Goal: Information Seeking & Learning: Learn about a topic

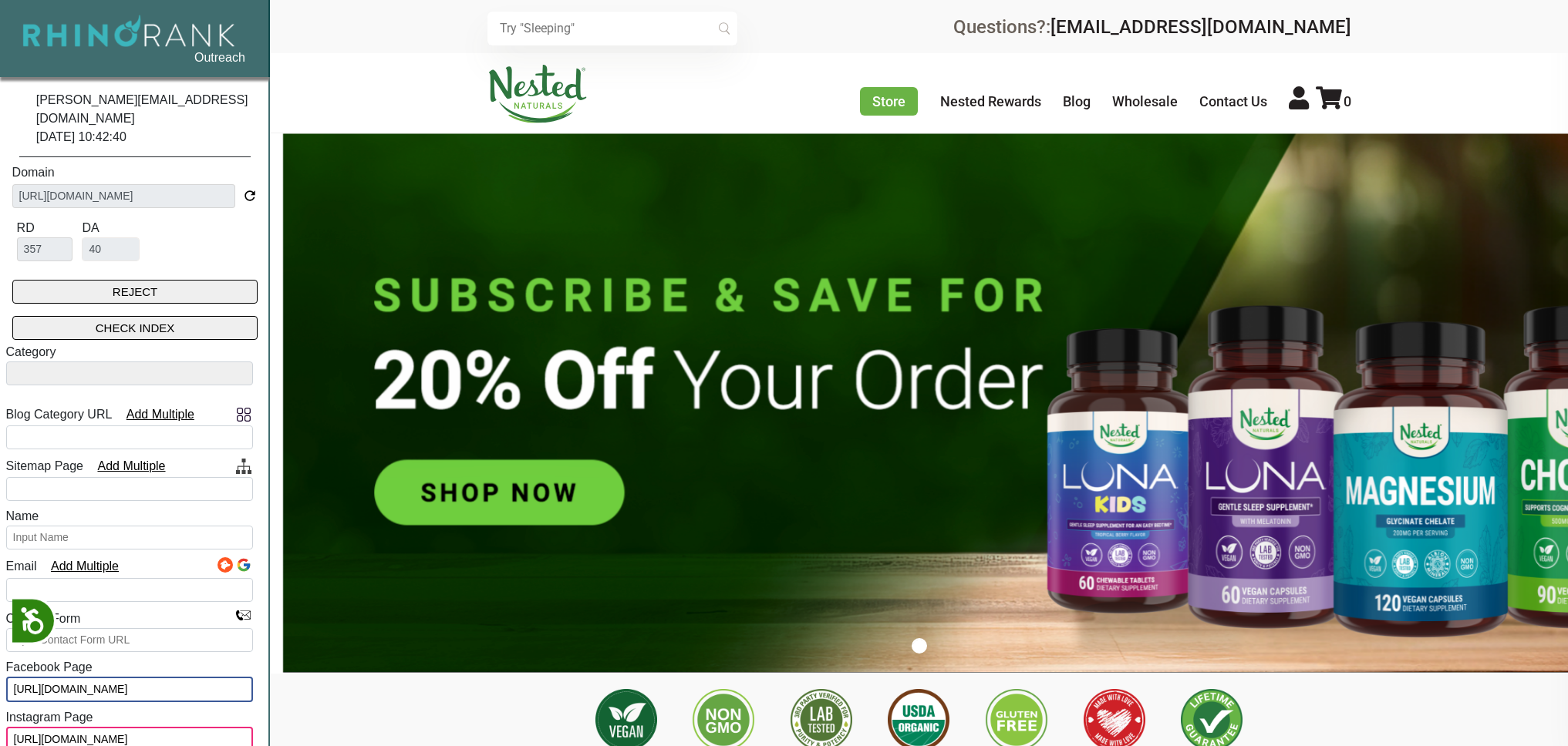
select select
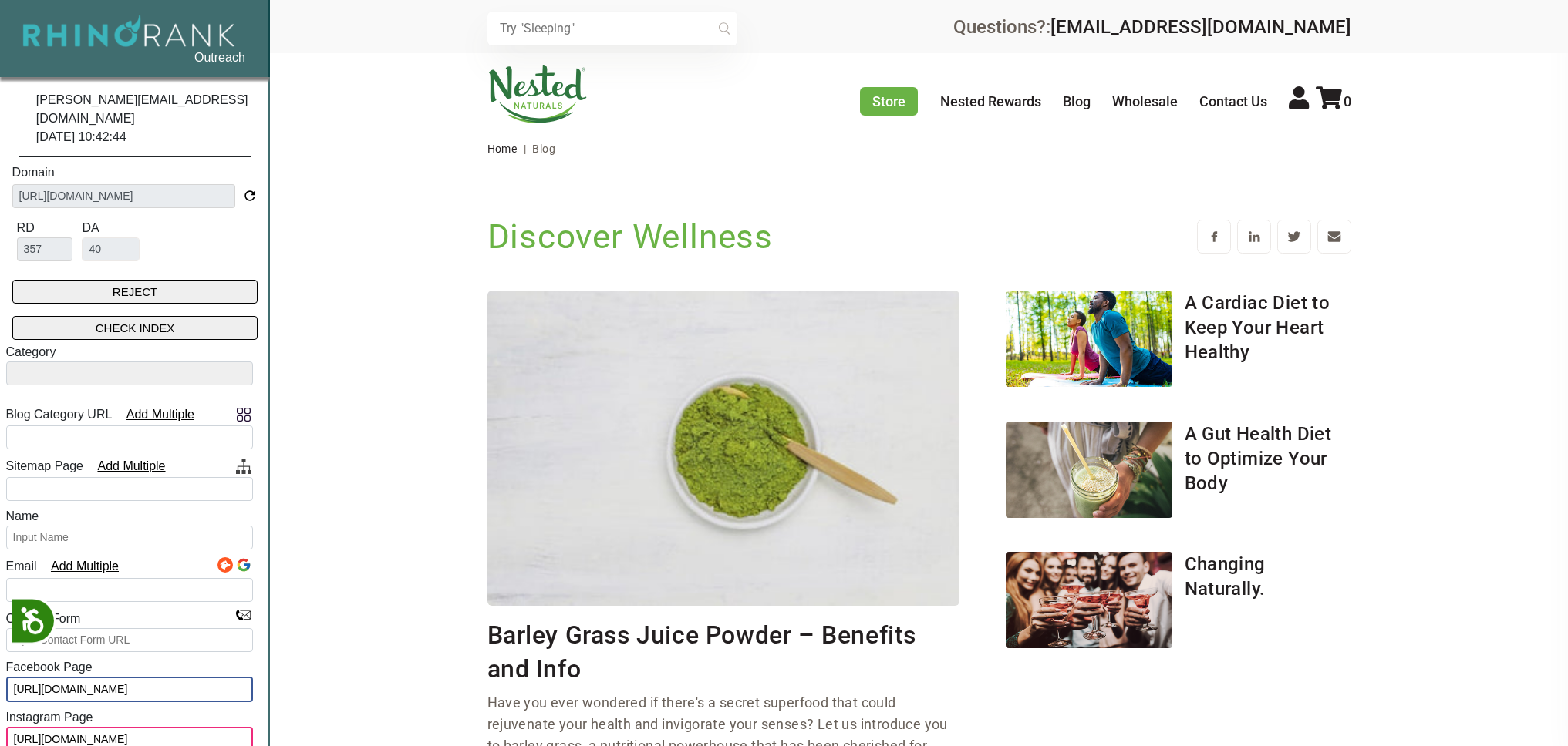
select select
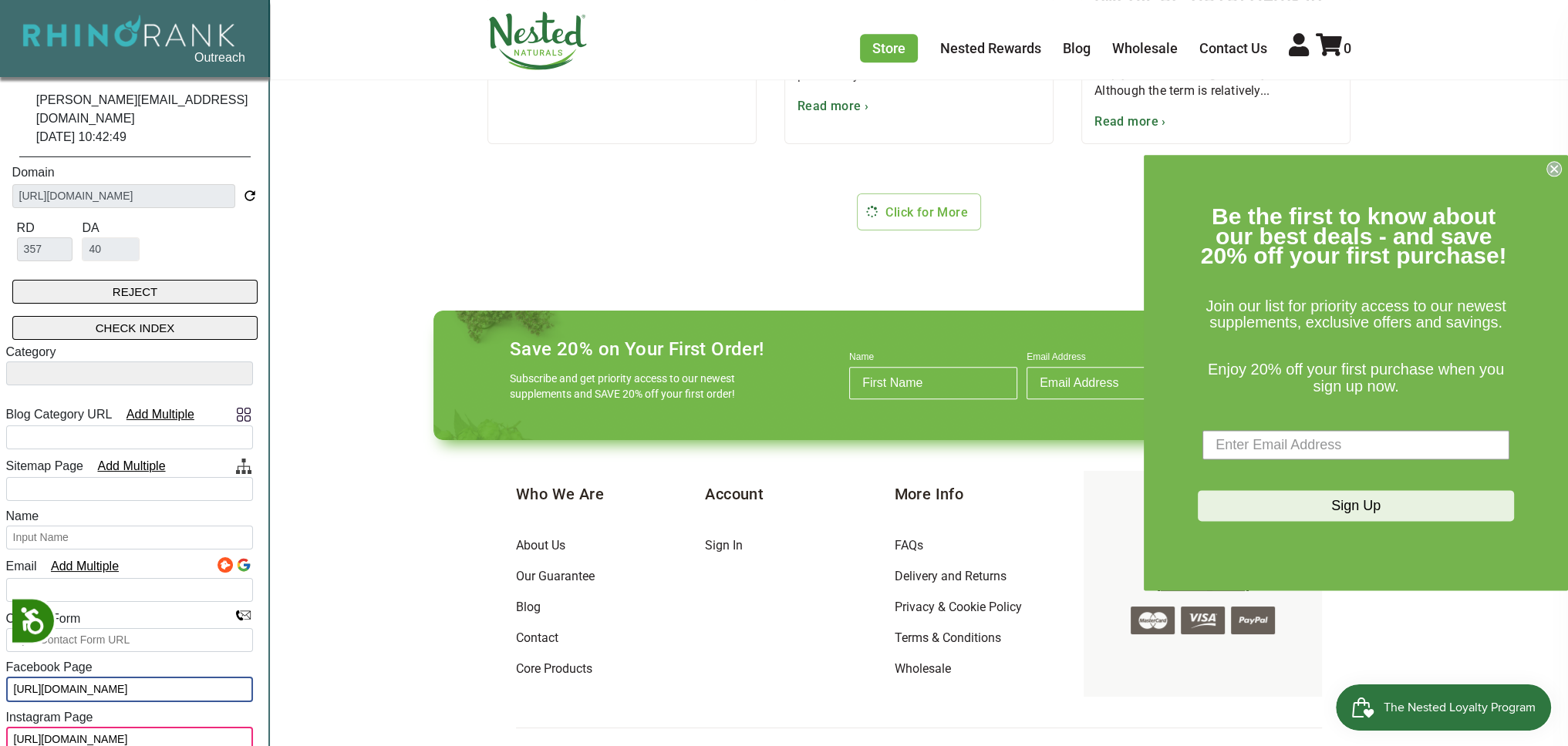
scroll to position [1576, 0]
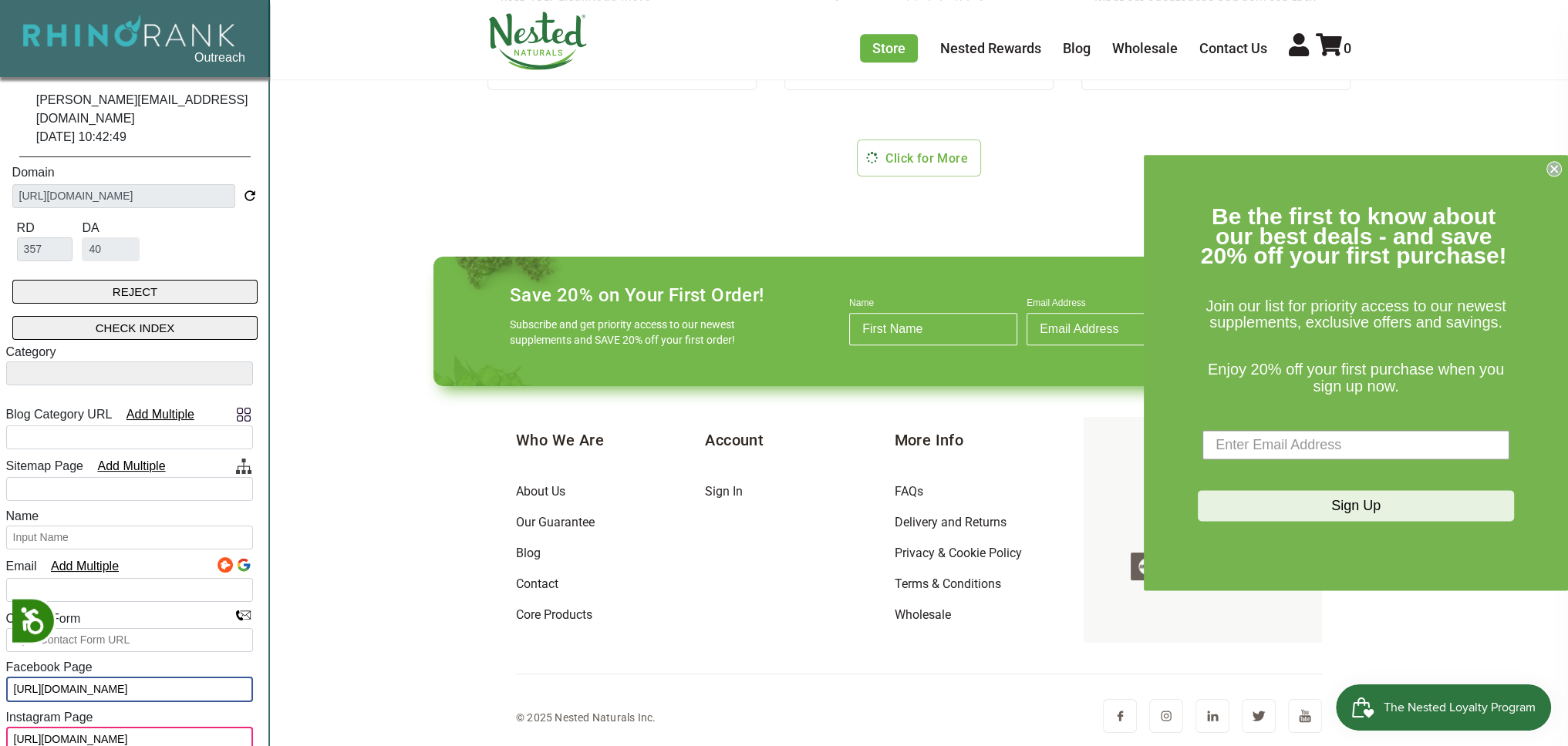
click at [107, 362] on select "Gambling Food and drink Fitness Finance Fashion Environmental Entertainment Edu…" at bounding box center [130, 373] width 247 height 24
select select "Business"
click at [6, 362] on select "Gambling Food and drink Fitness Finance Fashion Environmental Entertainment Edu…" at bounding box center [130, 373] width 247 height 24
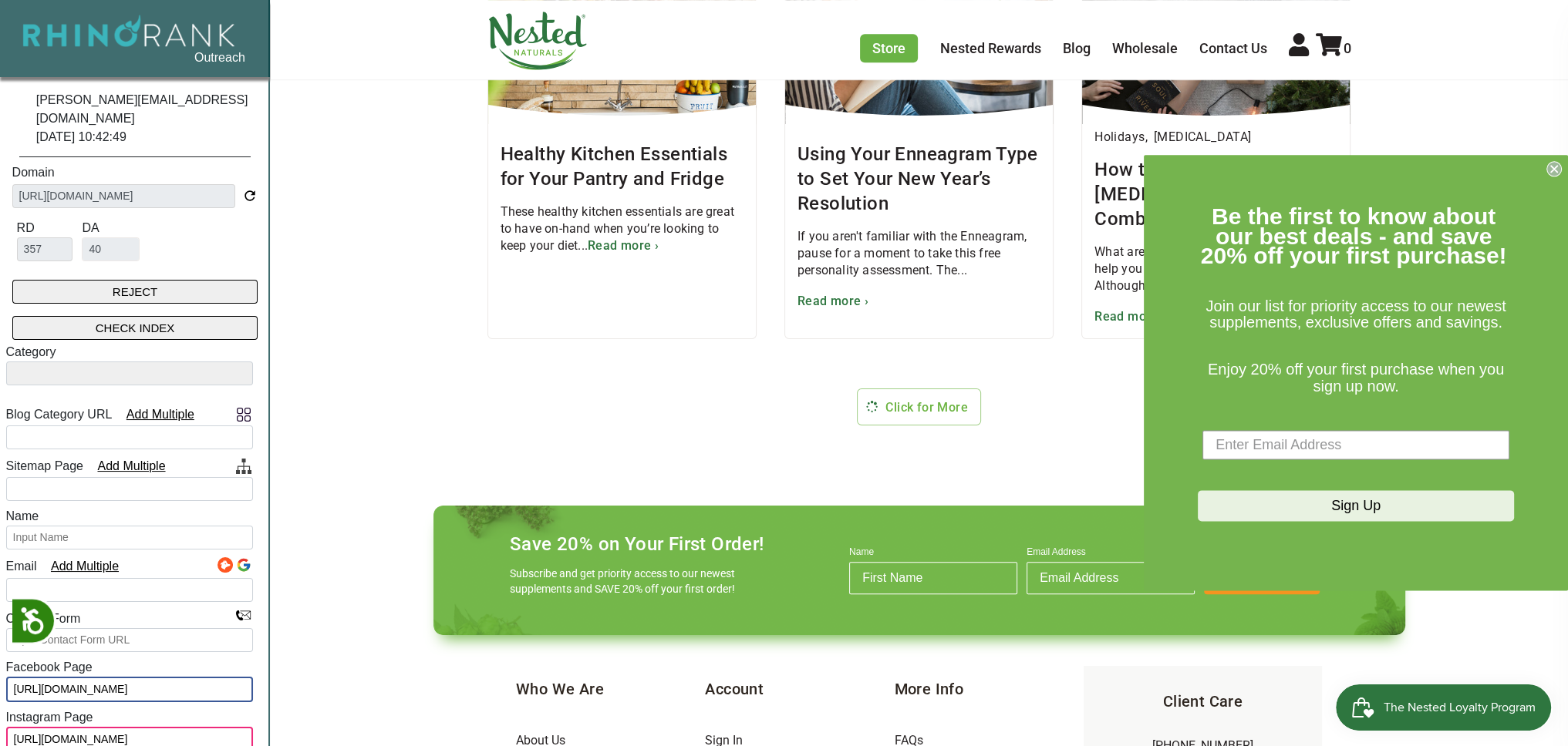
scroll to position [1268, 0]
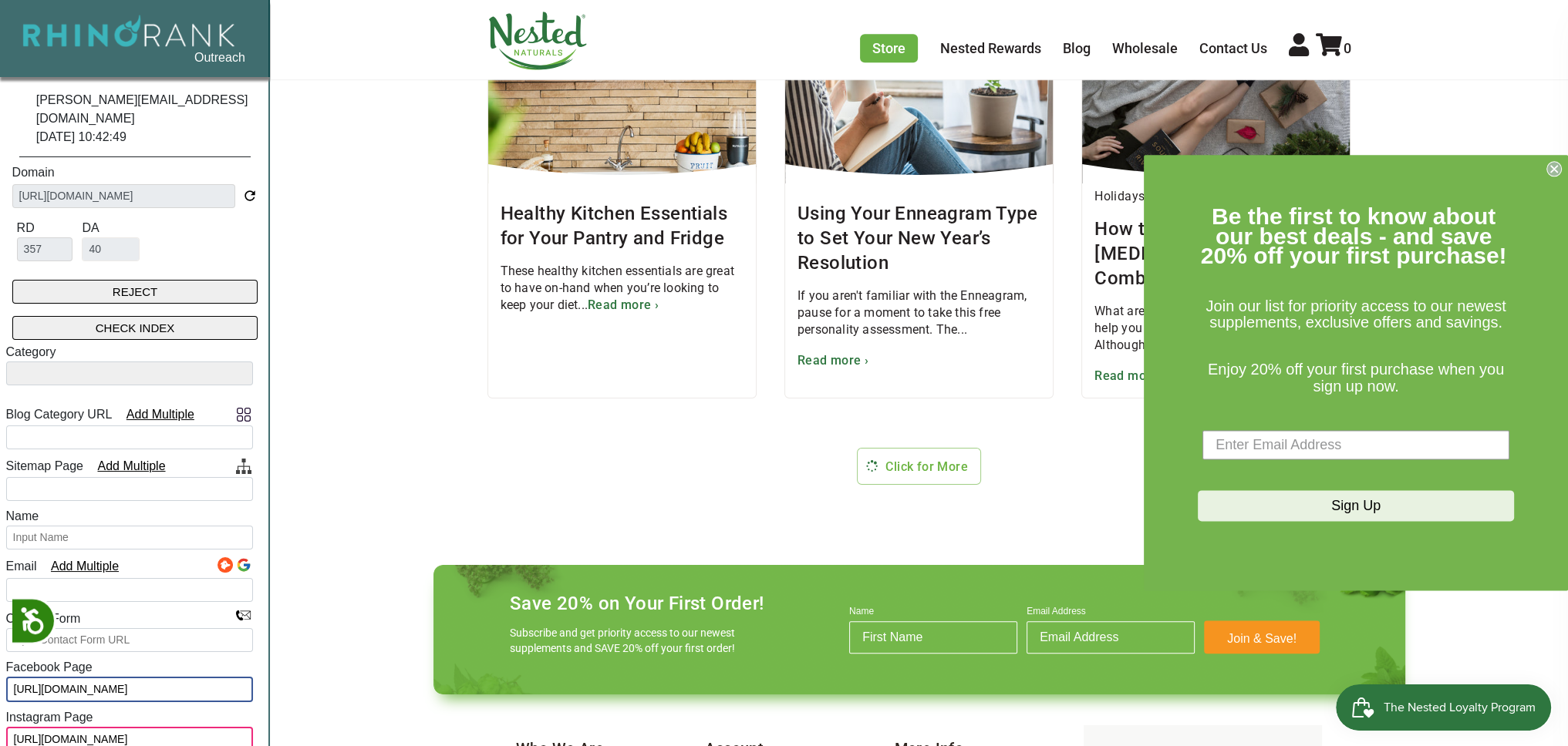
click at [1549, 172] on circle "Close dialog" at bounding box center [1554, 169] width 14 height 14
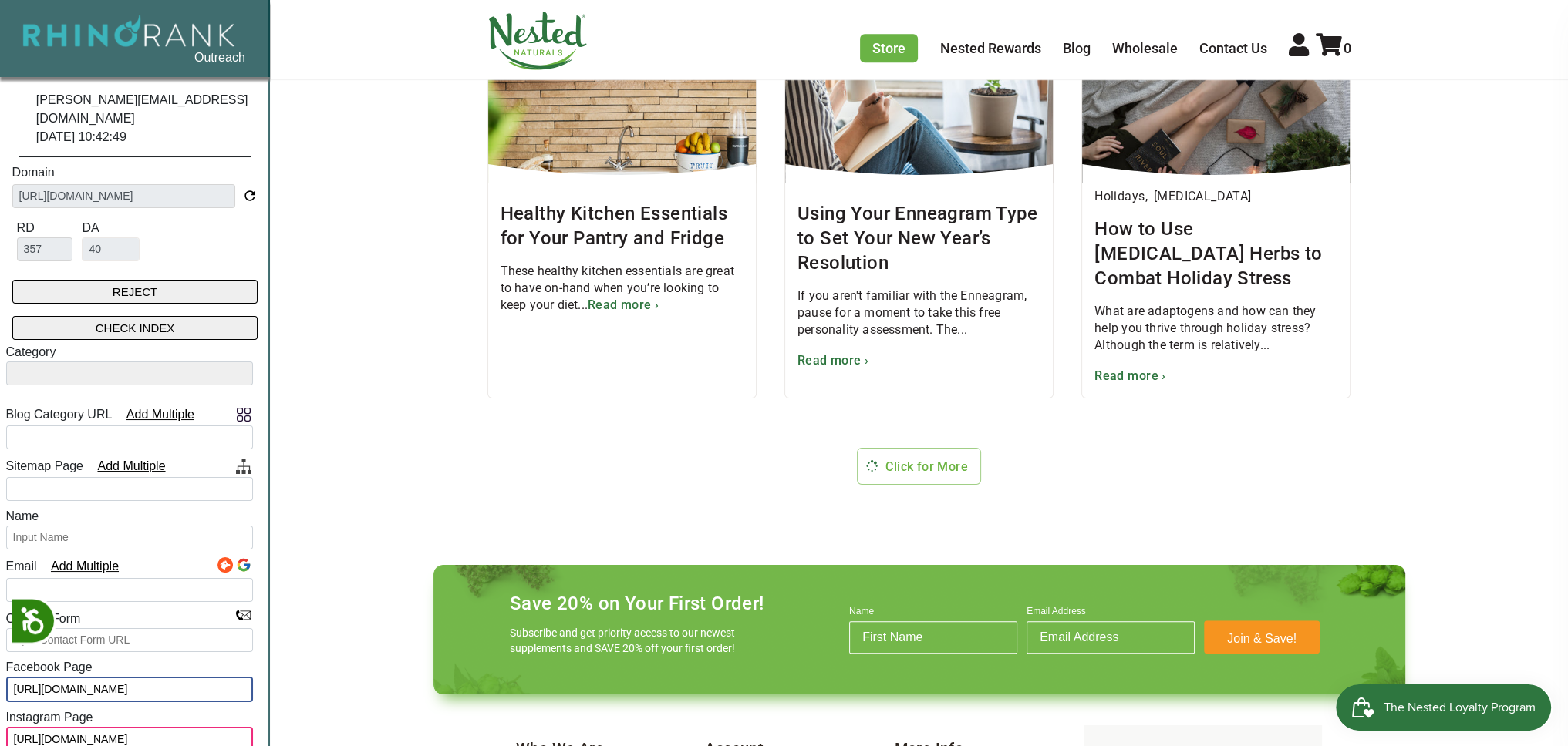
click at [118, 279] on button "REJECT" at bounding box center [136, 291] width 246 height 24
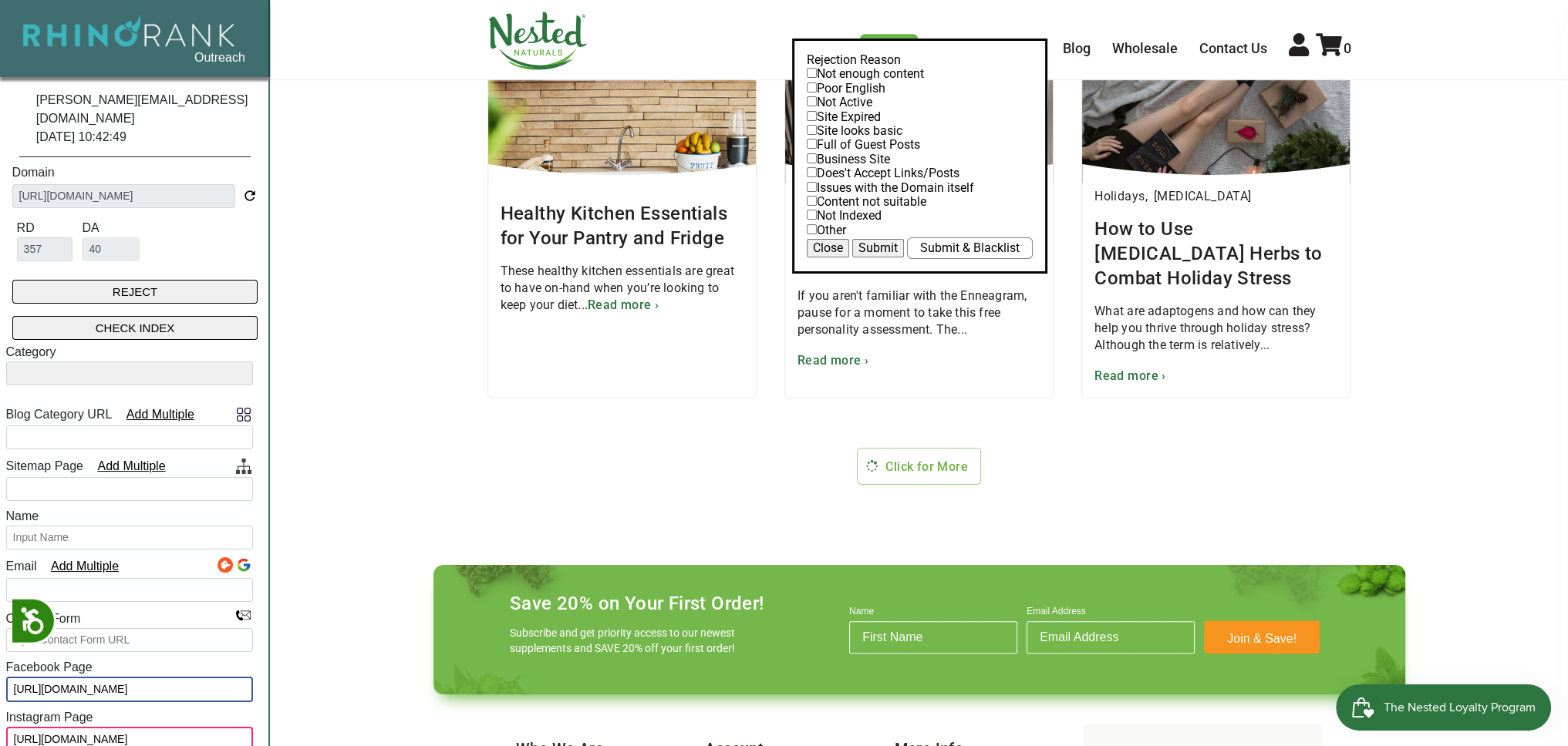
click at [806, 107] on input "checkbox" at bounding box center [812, 102] width 10 height 10
checkbox input "true"
click at [889, 257] on button "Submit" at bounding box center [878, 248] width 52 height 19
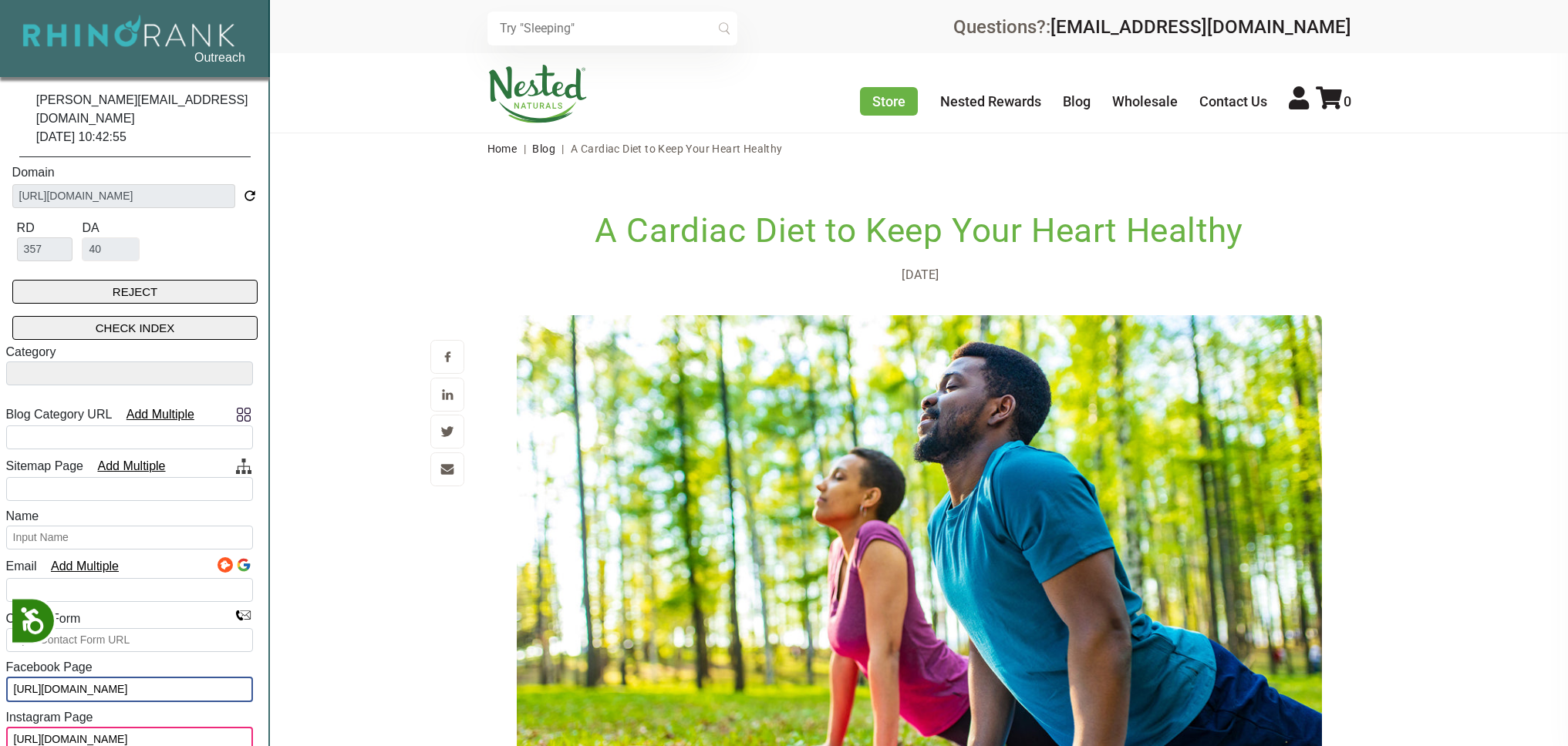
select select
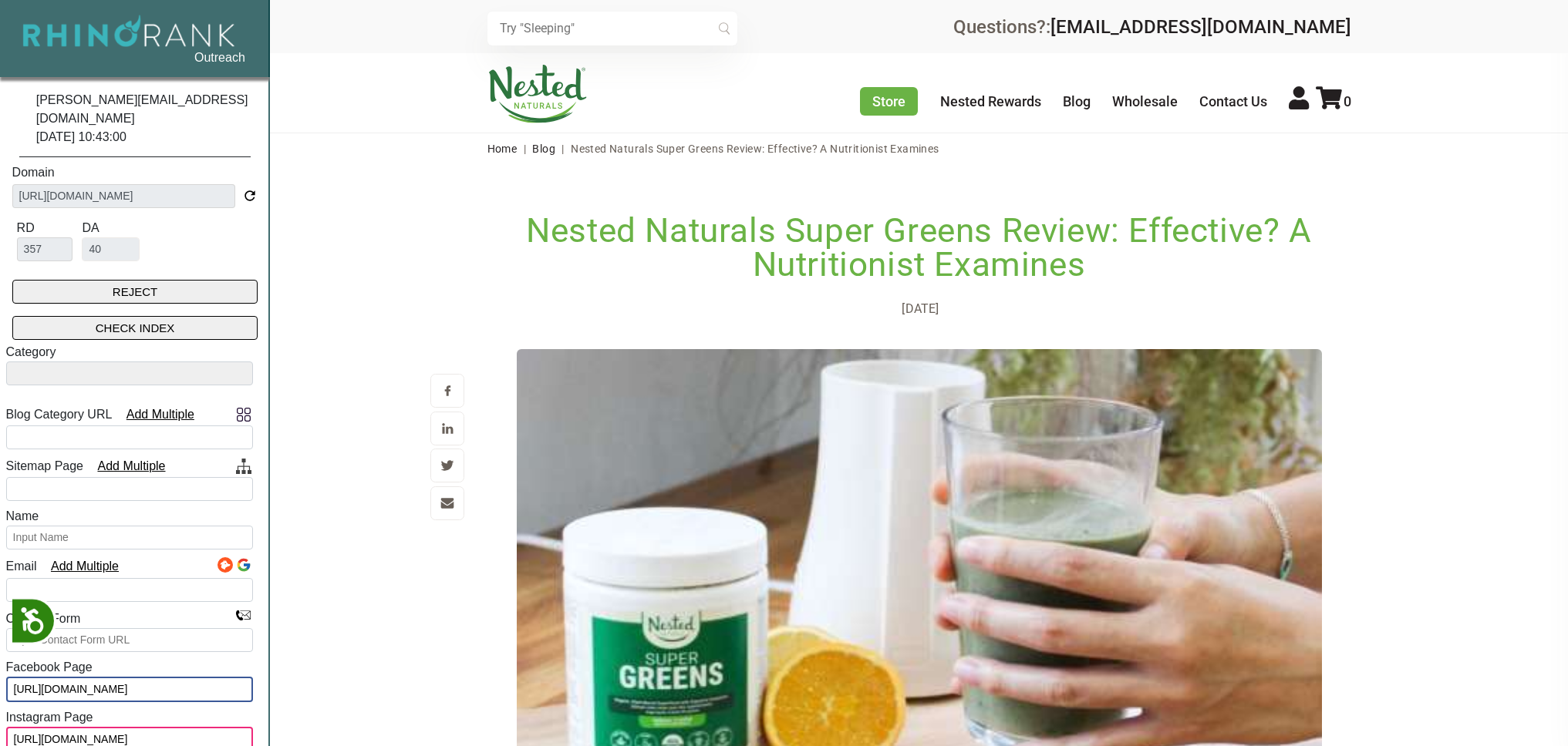
select select
